Goal: Task Accomplishment & Management: Complete application form

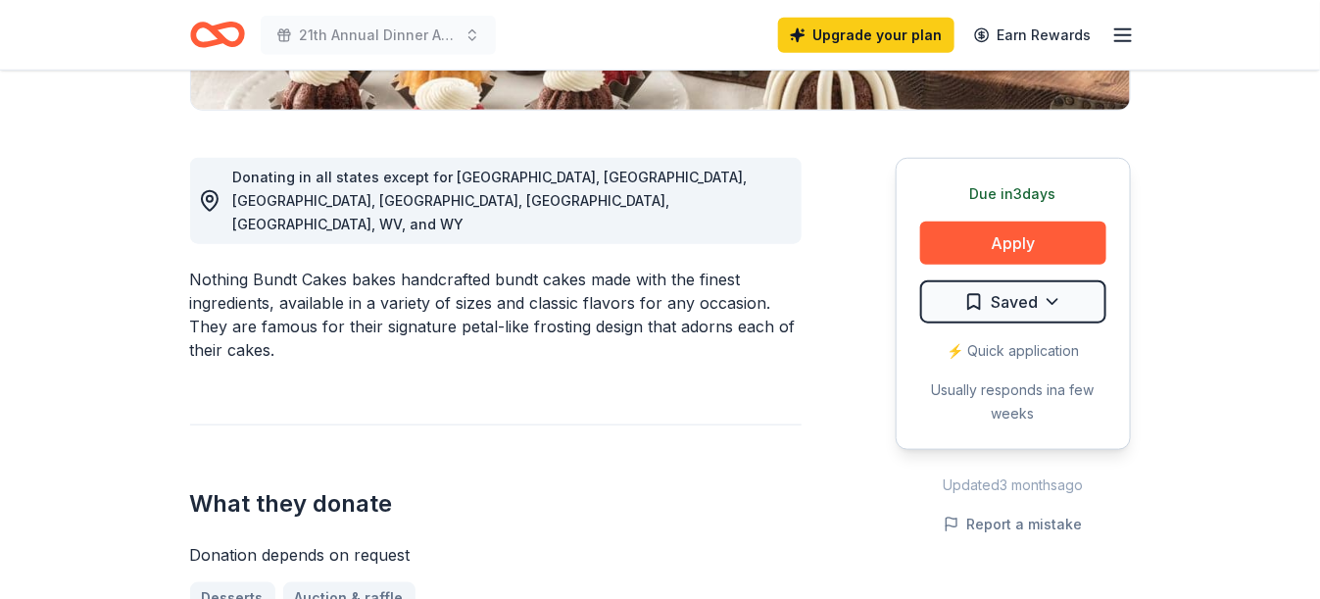
scroll to position [490, 0]
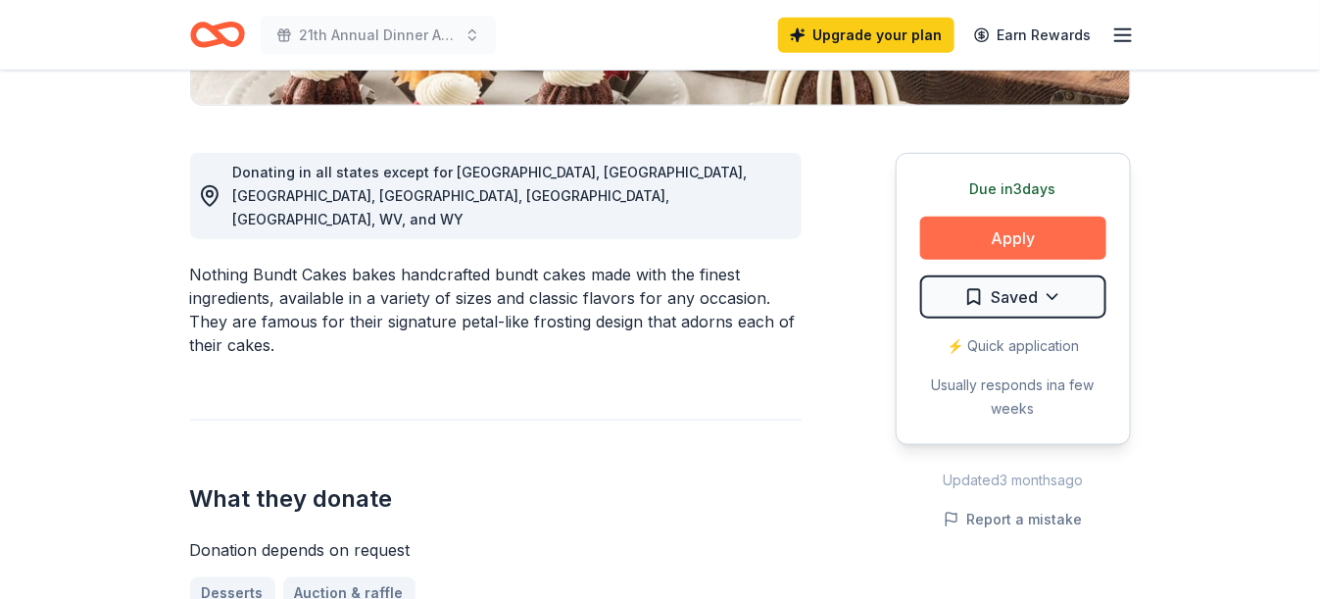
click at [982, 236] on button "Apply" at bounding box center [1013, 238] width 186 height 43
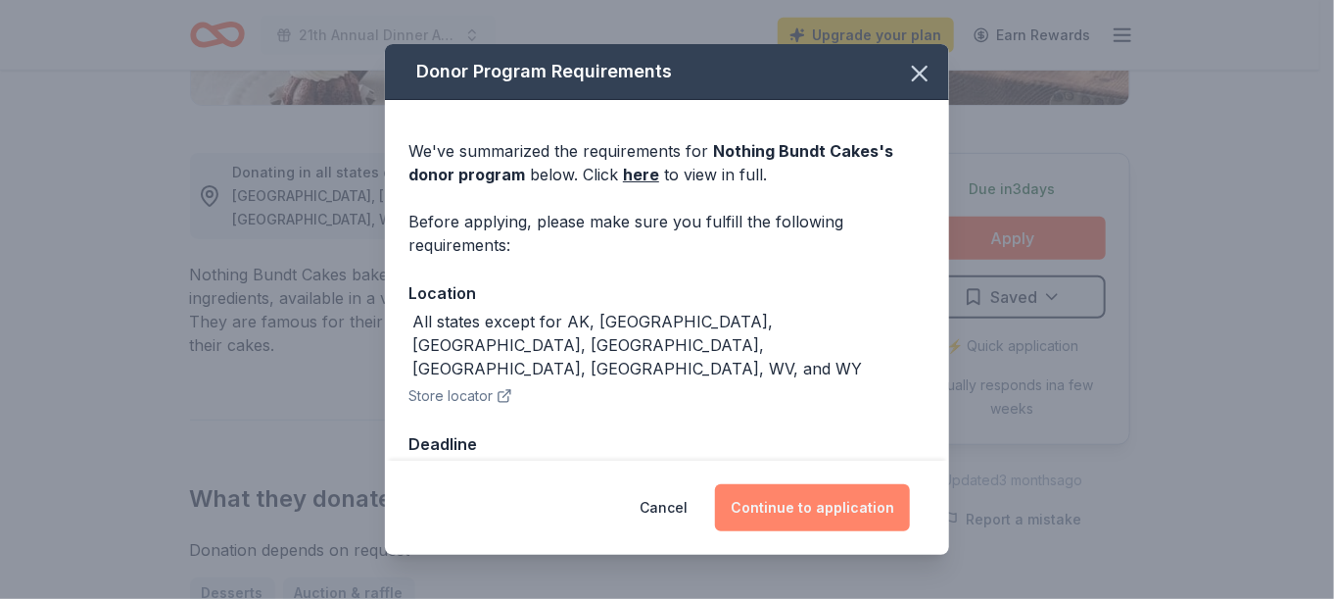
click at [796, 503] on button "Continue to application" at bounding box center [812, 507] width 195 height 47
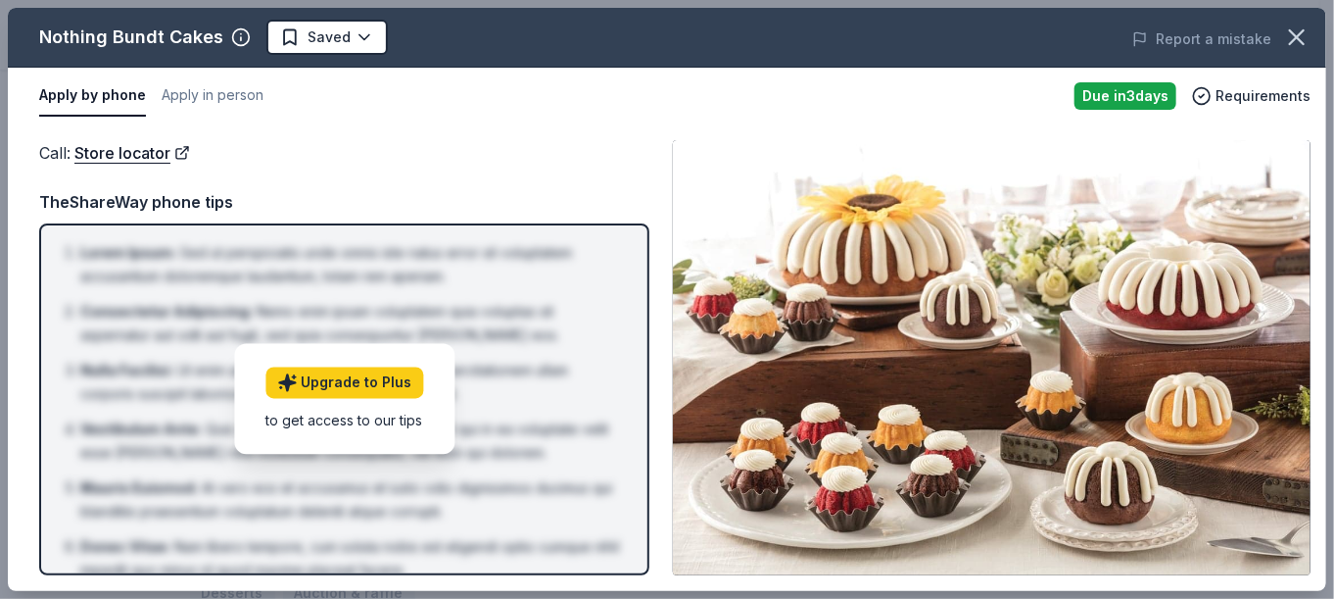
click at [857, 493] on img at bounding box center [992, 357] width 638 height 435
click at [1296, 35] on icon "button" at bounding box center [1297, 37] width 14 height 14
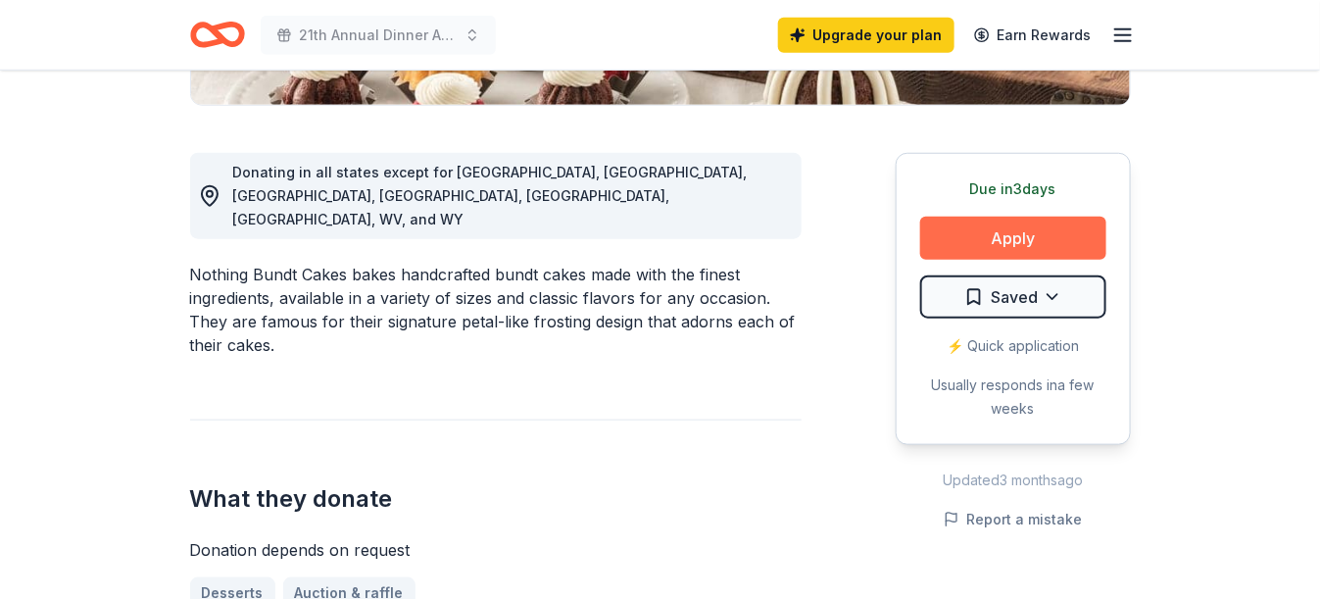
click at [1013, 239] on button "Apply" at bounding box center [1013, 238] width 186 height 43
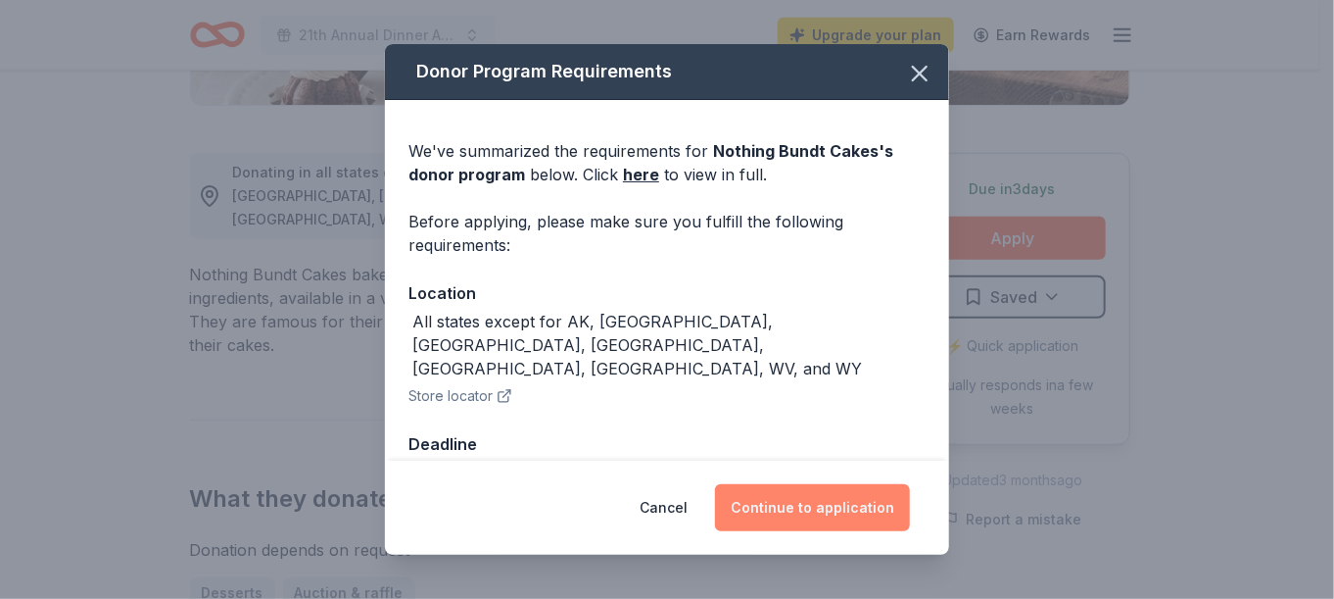
click at [807, 514] on button "Continue to application" at bounding box center [812, 507] width 195 height 47
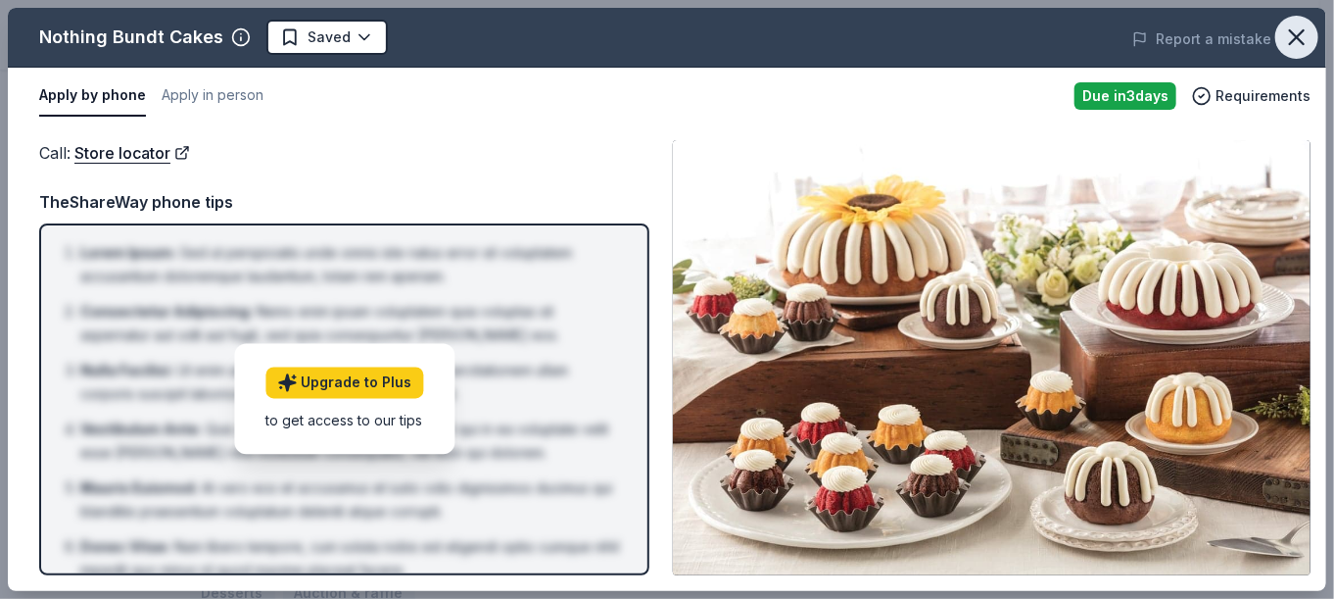
click at [1291, 25] on icon "button" at bounding box center [1296, 37] width 27 height 27
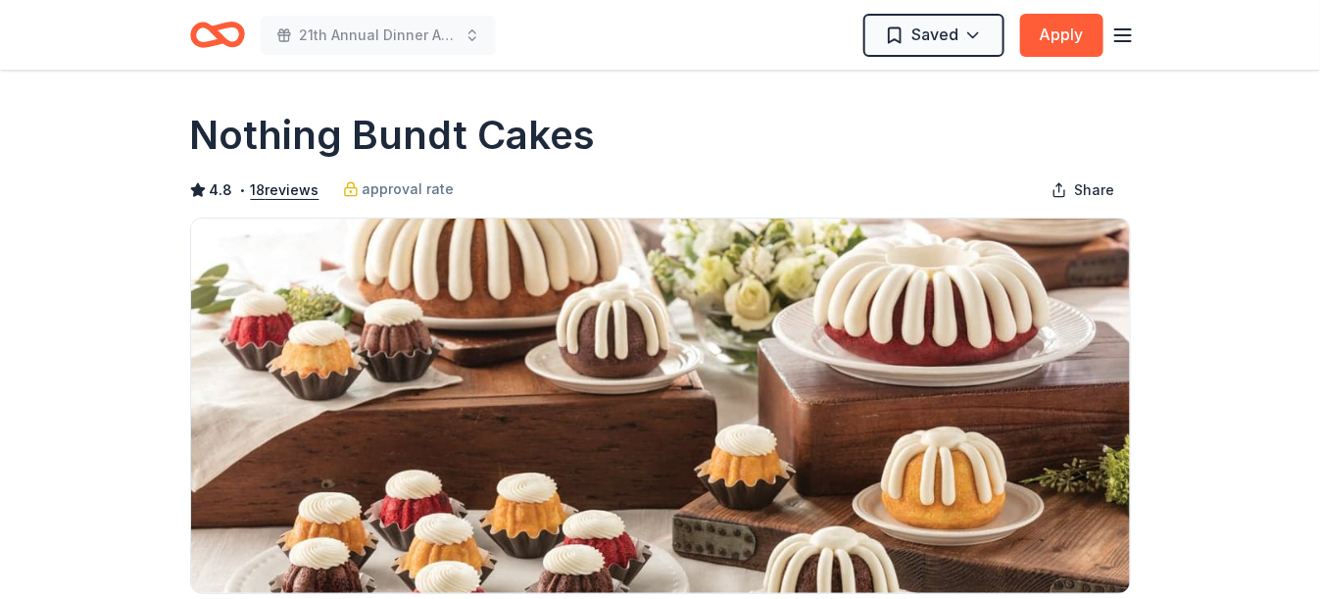
scroll to position [0, 0]
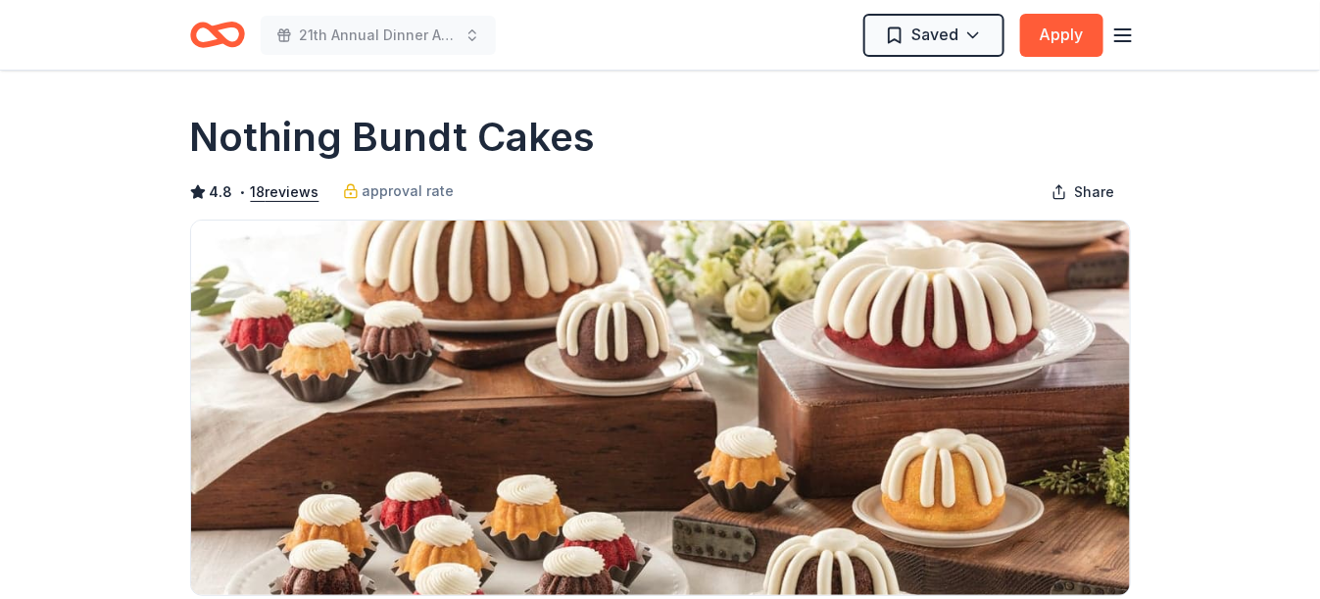
click at [1124, 35] on line "button" at bounding box center [1123, 35] width 16 height 0
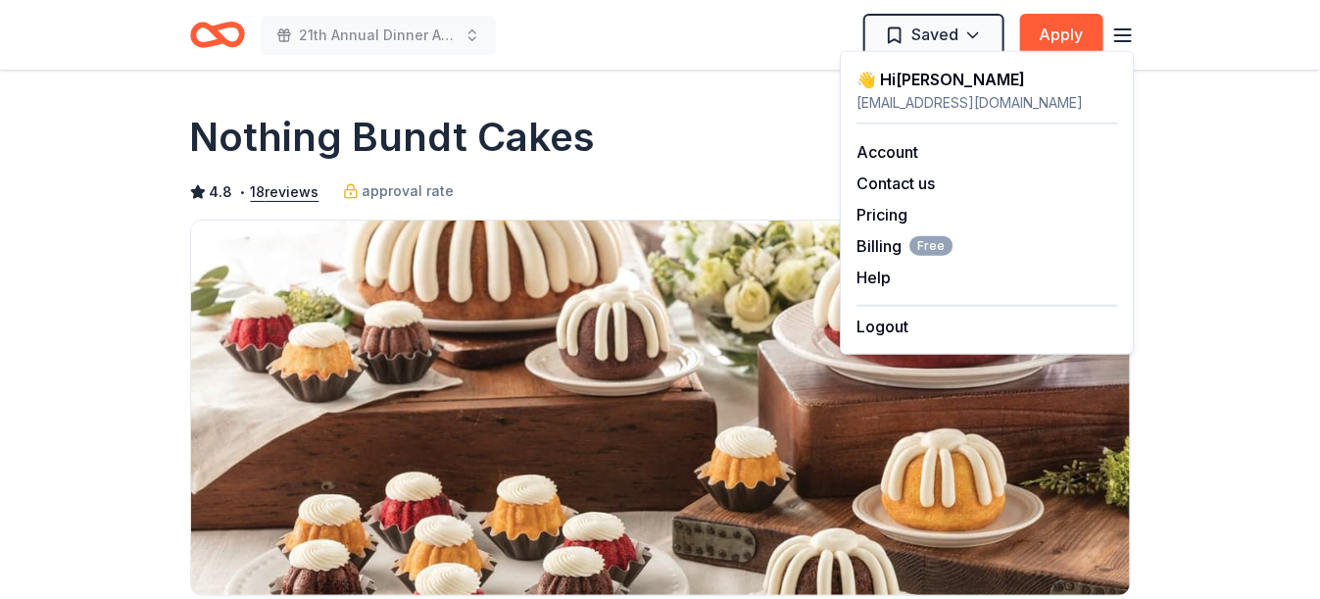
click at [1124, 35] on line "button" at bounding box center [1123, 35] width 16 height 0
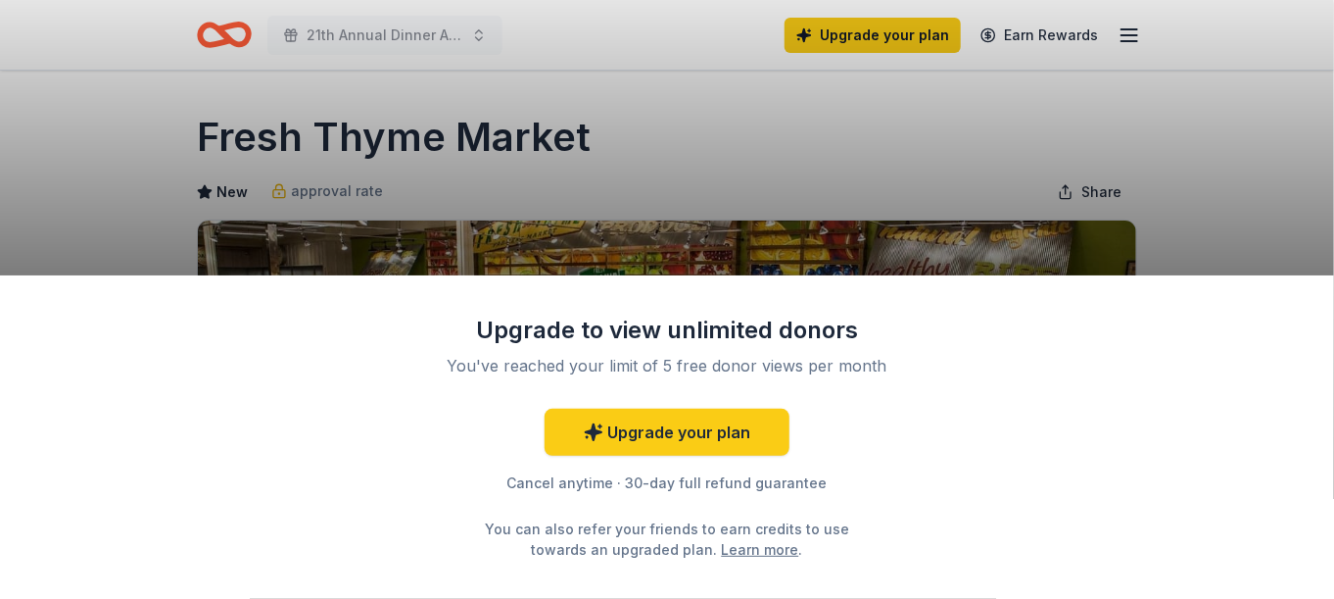
click at [1216, 177] on div "Upgrade to view unlimited donors You've reached your limit of 5 free donor view…" at bounding box center [667, 299] width 1334 height 599
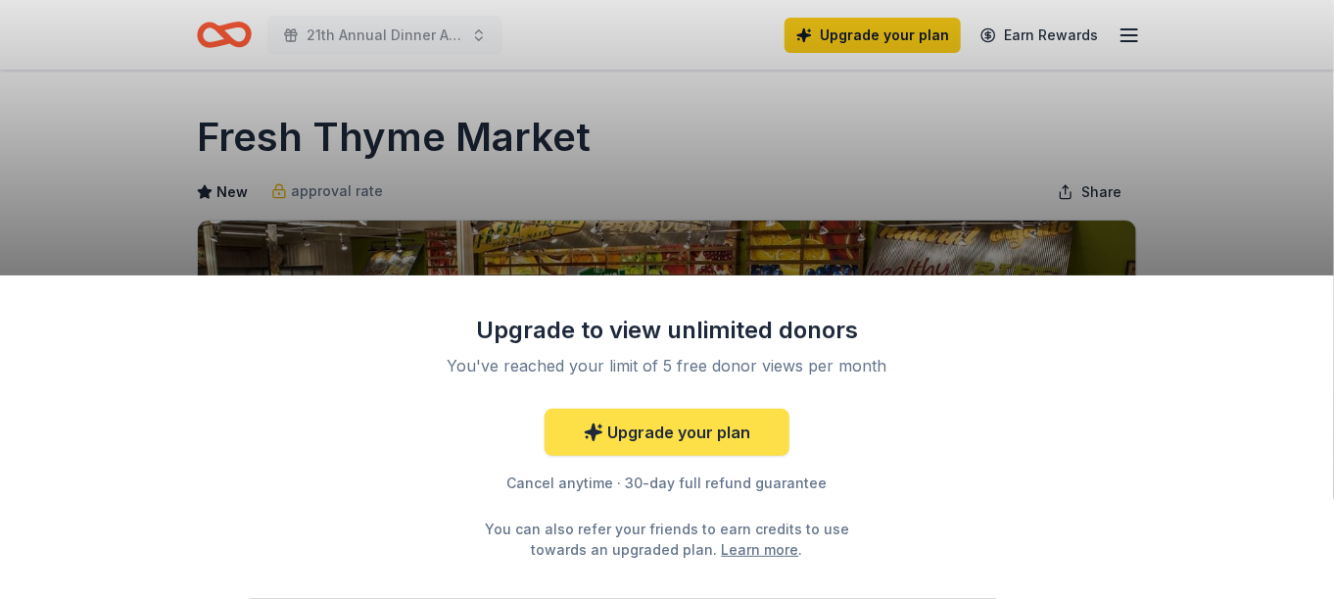
click at [588, 433] on icon at bounding box center [594, 432] width 17 height 17
